Goal: Task Accomplishment & Management: Manage account settings

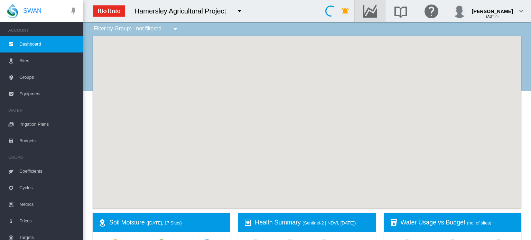
click at [378, 9] on md-icon "Go to the Data Hub" at bounding box center [369, 11] width 17 height 8
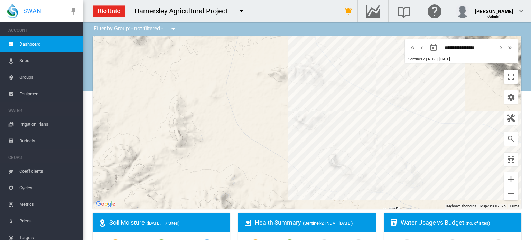
click at [37, 125] on span "Irrigation Plans" at bounding box center [48, 124] width 58 height 17
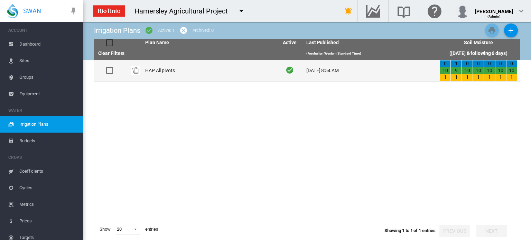
click at [160, 70] on td "HAP All pivots" at bounding box center [208, 70] width 133 height 21
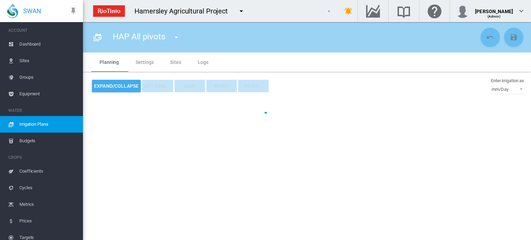
type input "**********"
type input "*"
type input "*****"
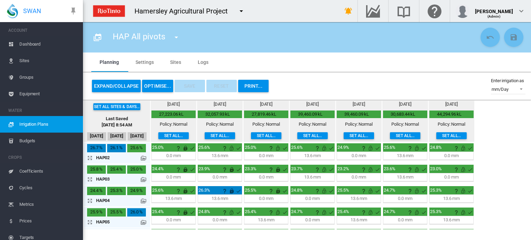
click at [159, 87] on button "OPTIMISE..." at bounding box center [157, 86] width 31 height 12
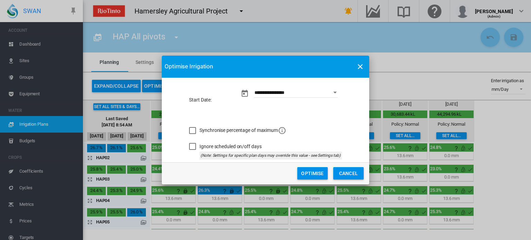
click at [302, 172] on button "Optimise" at bounding box center [312, 173] width 30 height 12
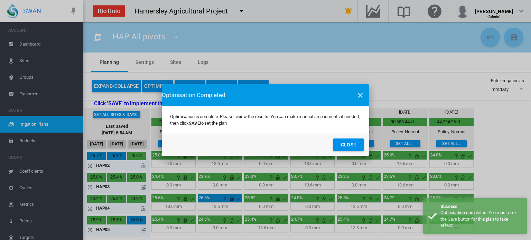
click at [343, 143] on button "Close" at bounding box center [348, 145] width 30 height 12
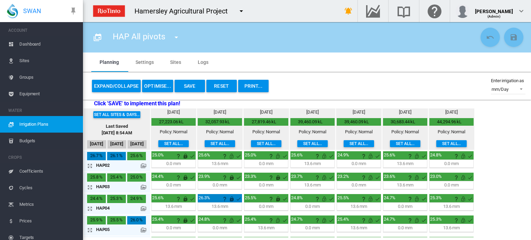
click at [189, 83] on button "Save" at bounding box center [189, 86] width 30 height 12
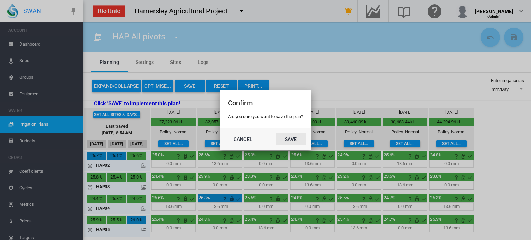
click at [288, 140] on button "Save" at bounding box center [290, 139] width 30 height 12
